Goal: Navigation & Orientation: Understand site structure

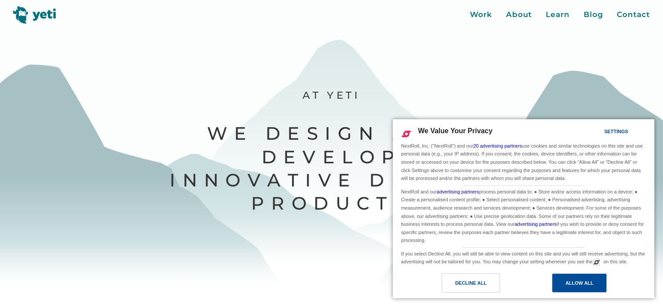
click at [574, 285] on div "Allow All" at bounding box center [580, 283] width 28 height 10
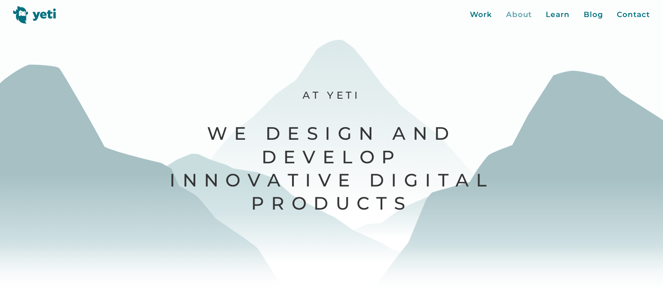
click at [522, 16] on div "About" at bounding box center [519, 14] width 26 height 11
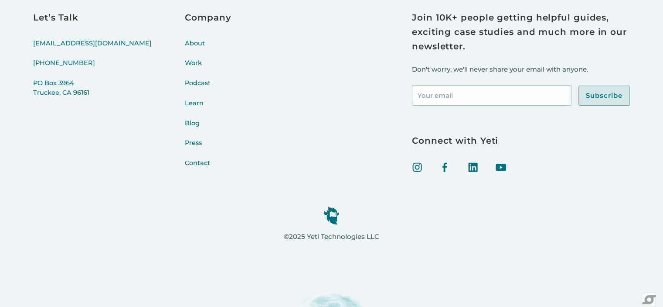
scroll to position [3551, 0]
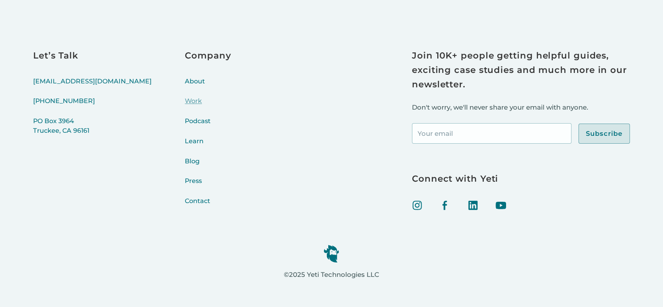
click at [185, 103] on link "Work" at bounding box center [208, 106] width 46 height 20
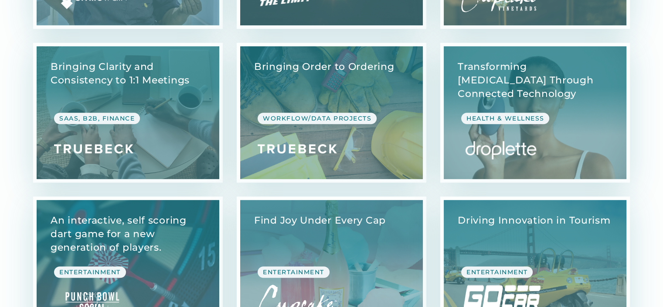
scroll to position [485, 0]
